Goal: Task Accomplishment & Management: Manage account settings

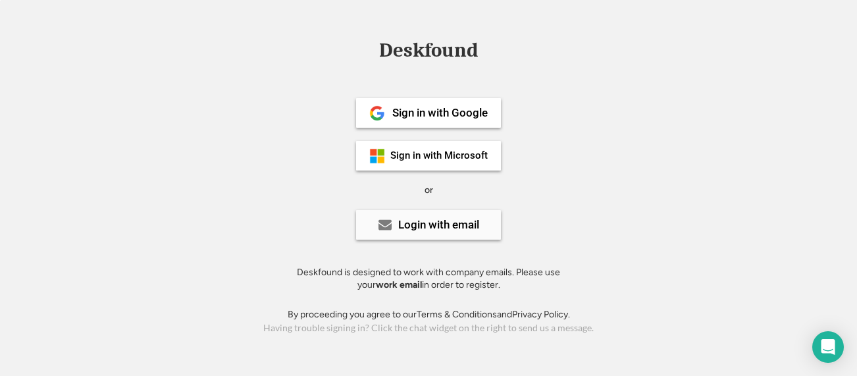
click at [434, 230] on div "Login with email" at bounding box center [438, 224] width 81 height 11
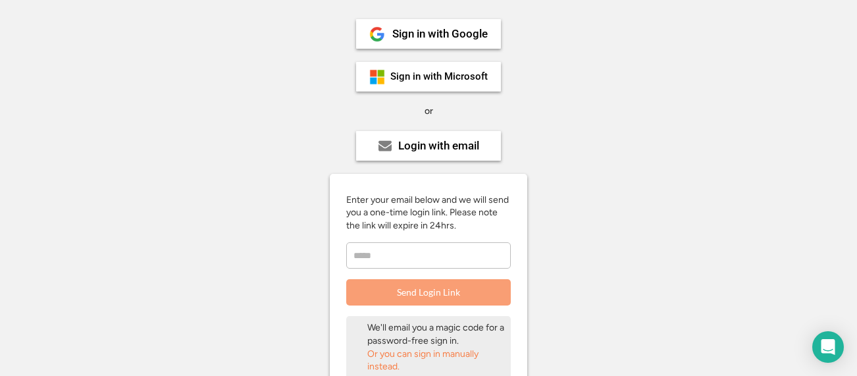
scroll to position [103, 0]
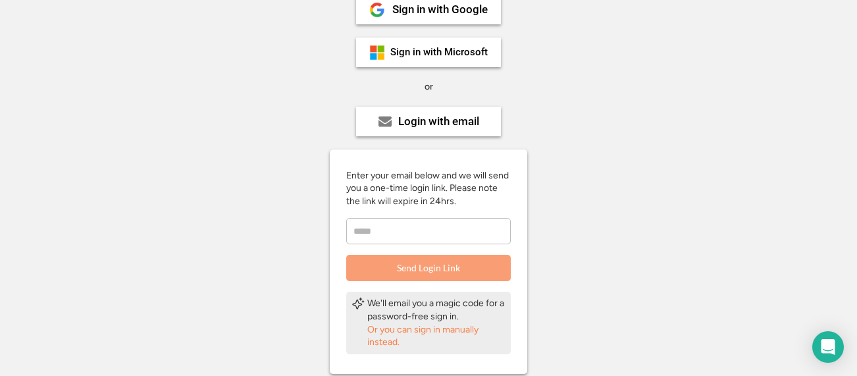
click at [415, 226] on input "email" at bounding box center [428, 231] width 165 height 26
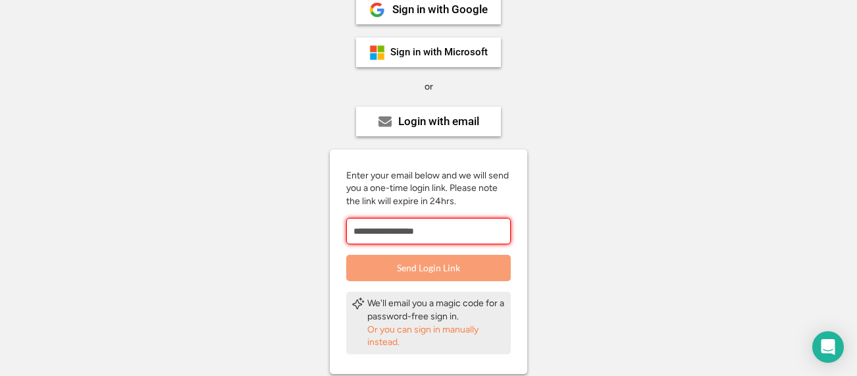
scroll to position [115, 0]
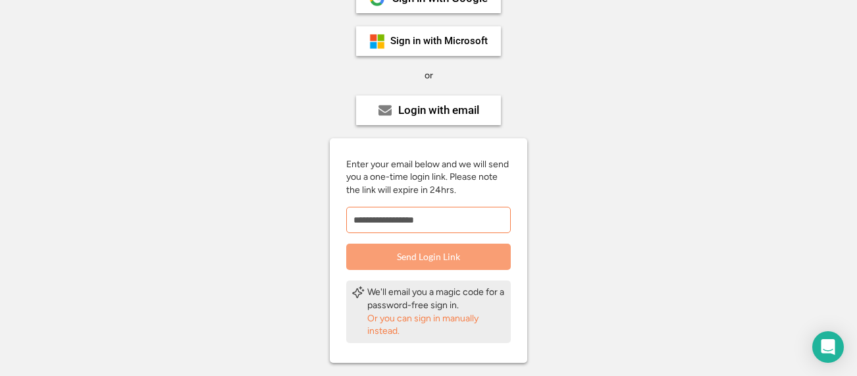
type input "**********"
click at [449, 259] on button "Send Login Link" at bounding box center [428, 256] width 165 height 26
